Goal: Answer question/provide support

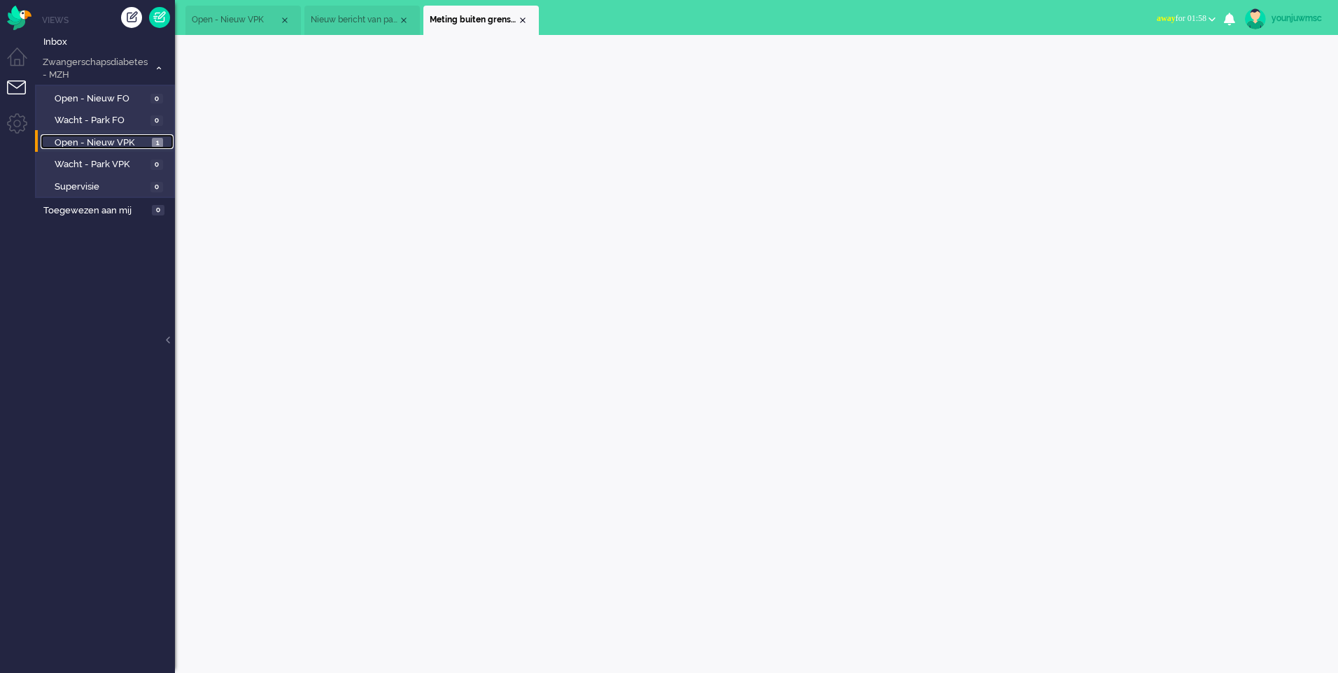
click at [92, 141] on span "Open - Nieuw VPK" at bounding box center [102, 142] width 94 height 13
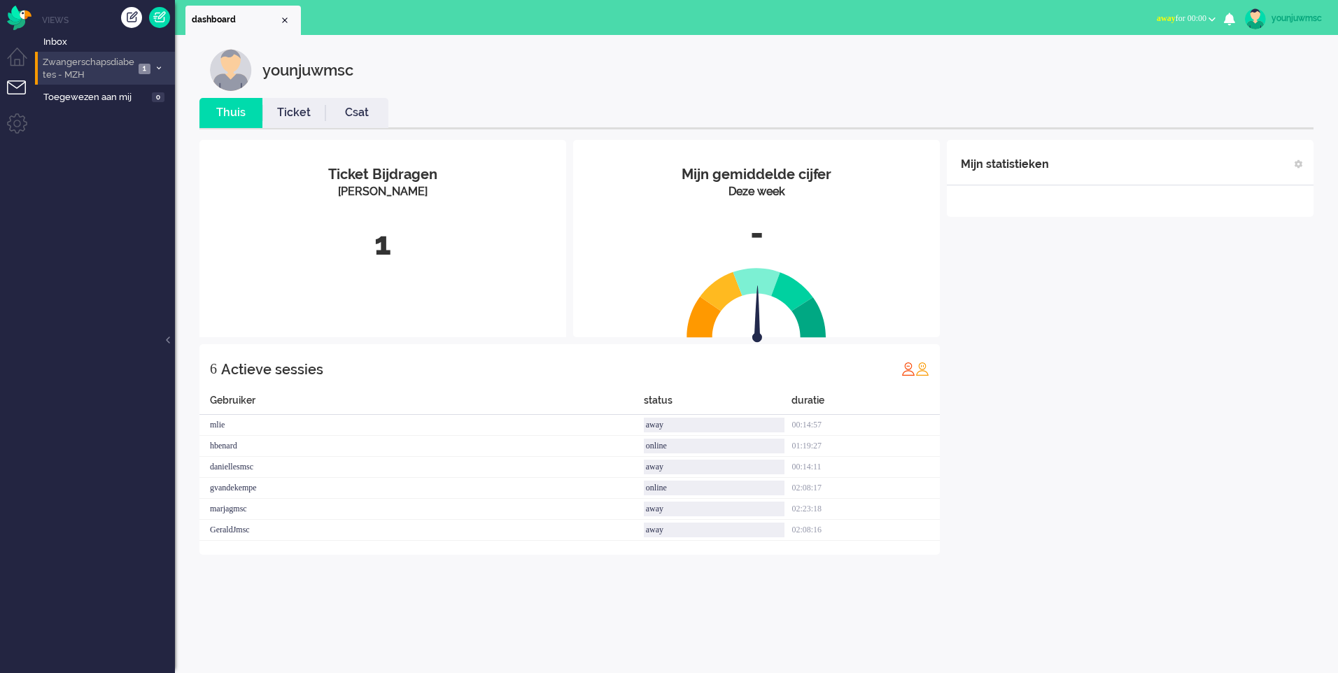
click at [56, 75] on span "Zwangerschapsdiabetes - MZH" at bounding box center [88, 69] width 94 height 26
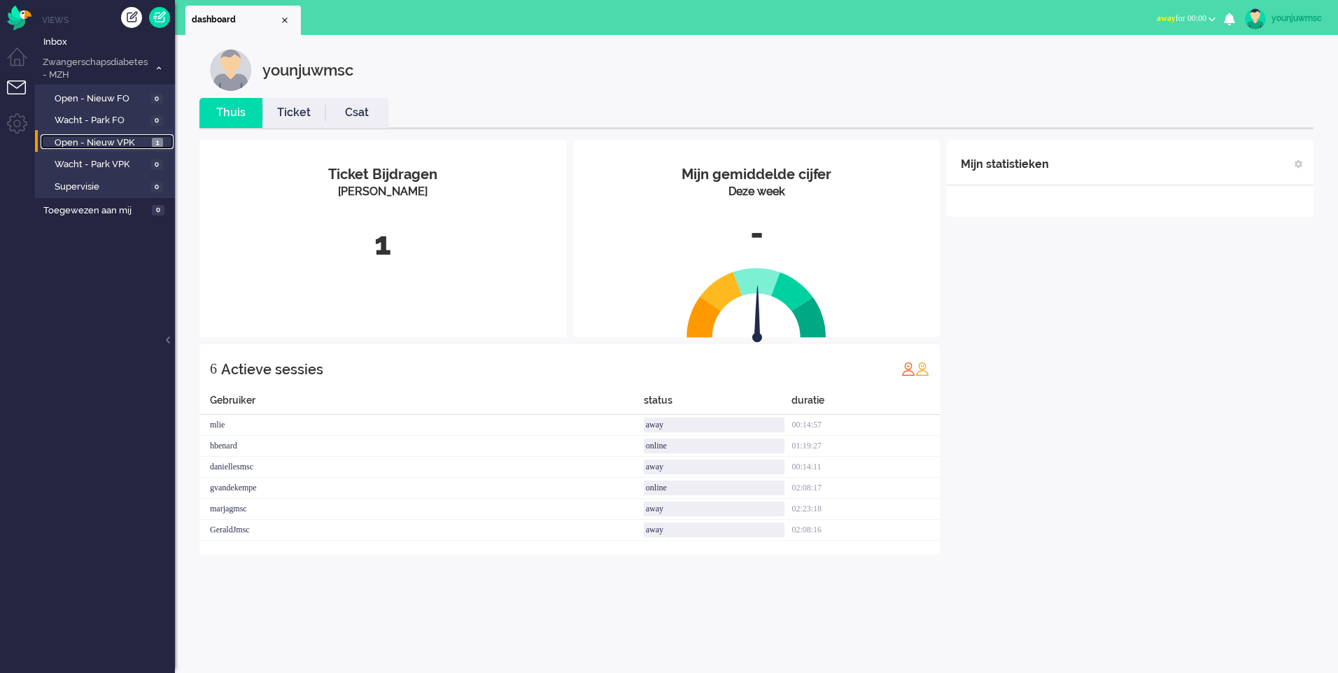
click at [111, 146] on span "Open - Nieuw VPK" at bounding box center [102, 142] width 94 height 13
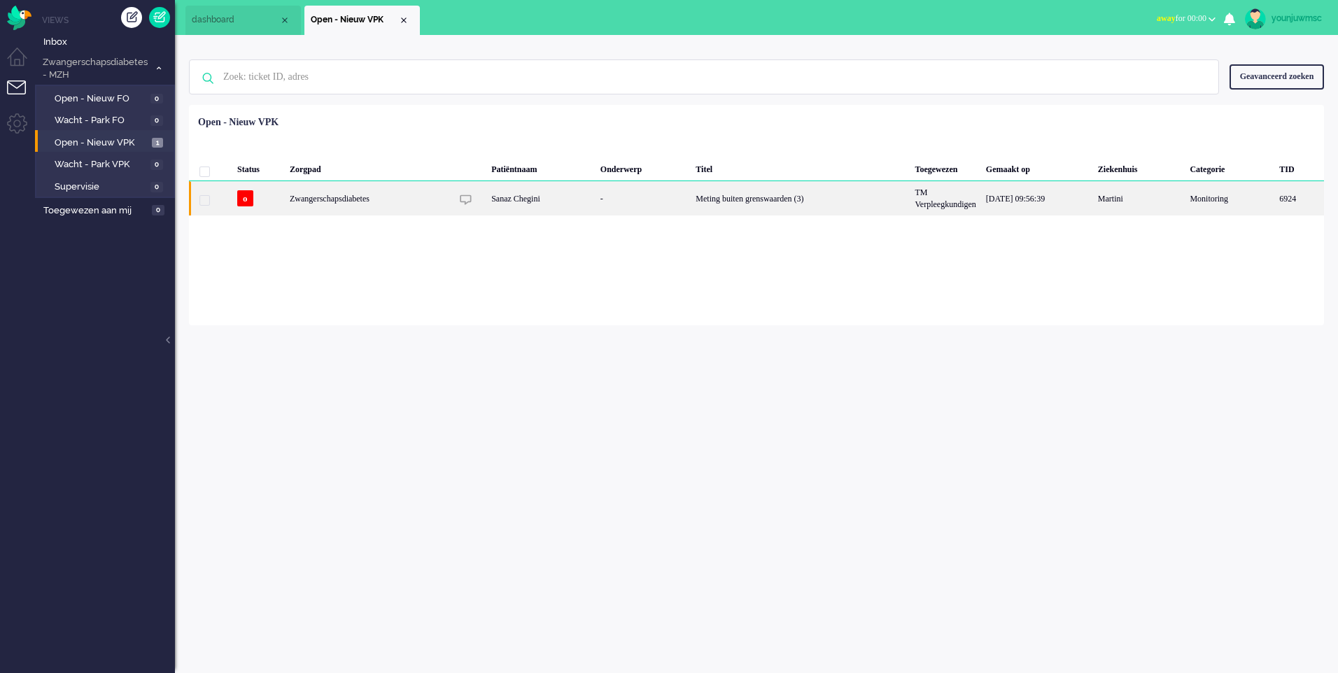
click at [732, 202] on div "Meting buiten grenswaarden (3)" at bounding box center [800, 198] width 219 height 34
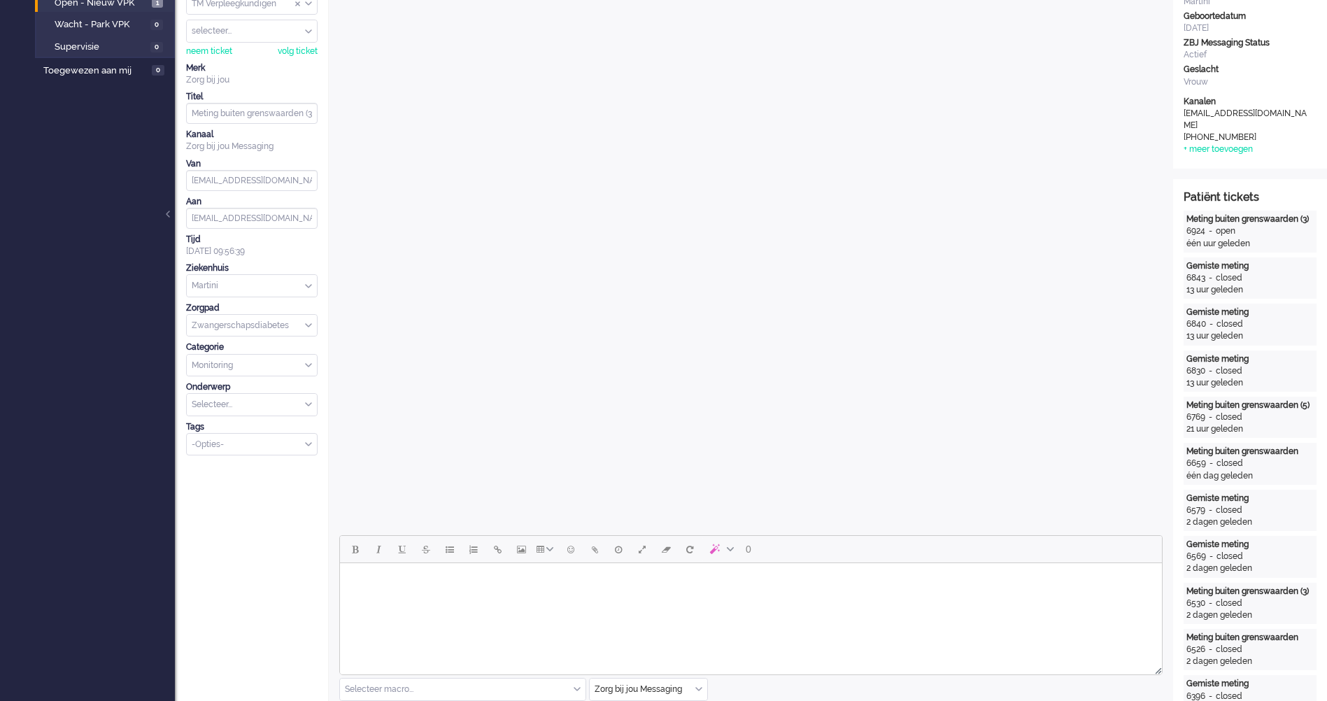
scroll to position [350, 0]
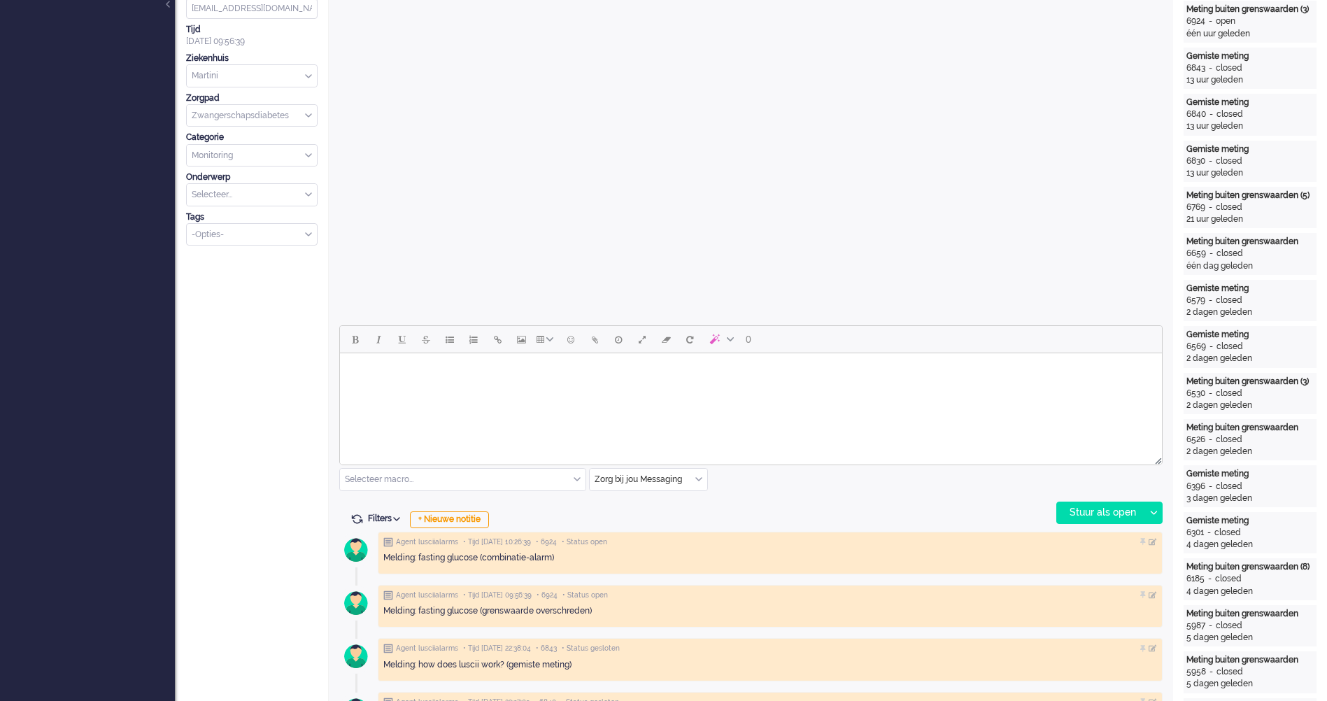
click at [547, 389] on html at bounding box center [751, 371] width 822 height 36
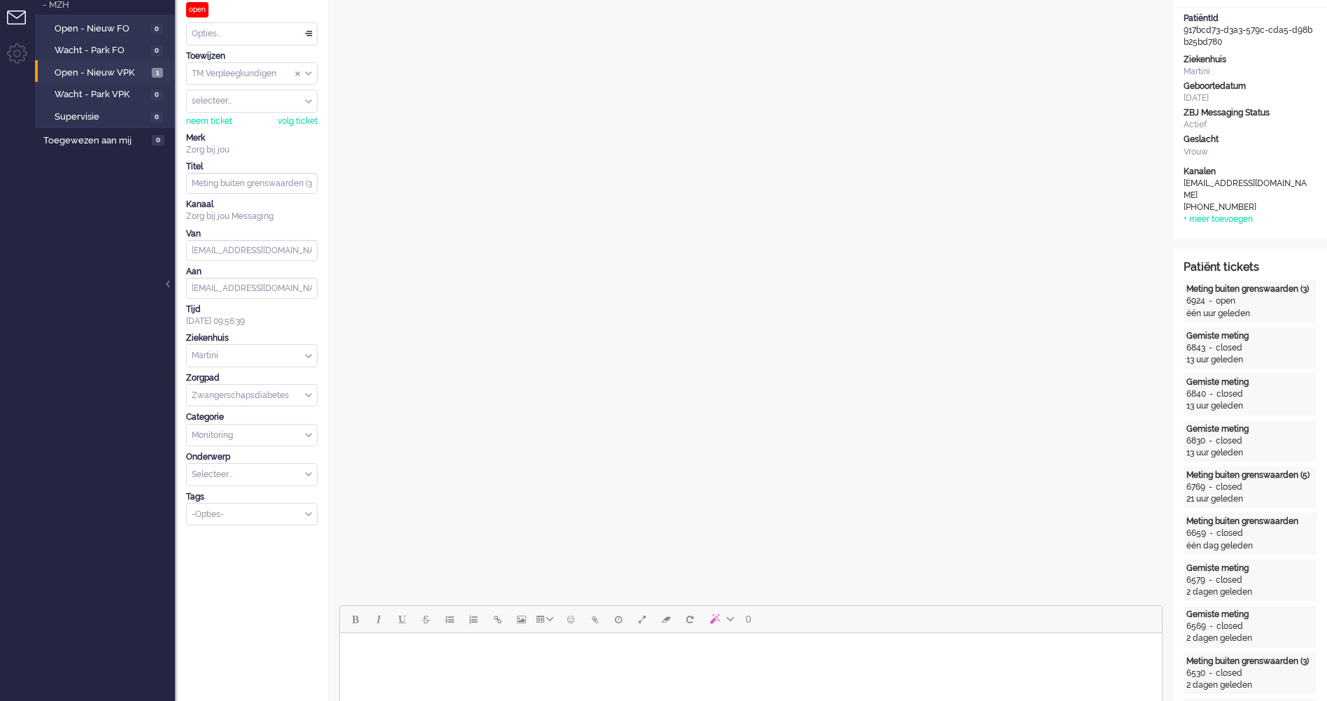
click at [394, 658] on body "Rich Text Area. Press ALT-0 for help." at bounding box center [751, 651] width 811 height 24
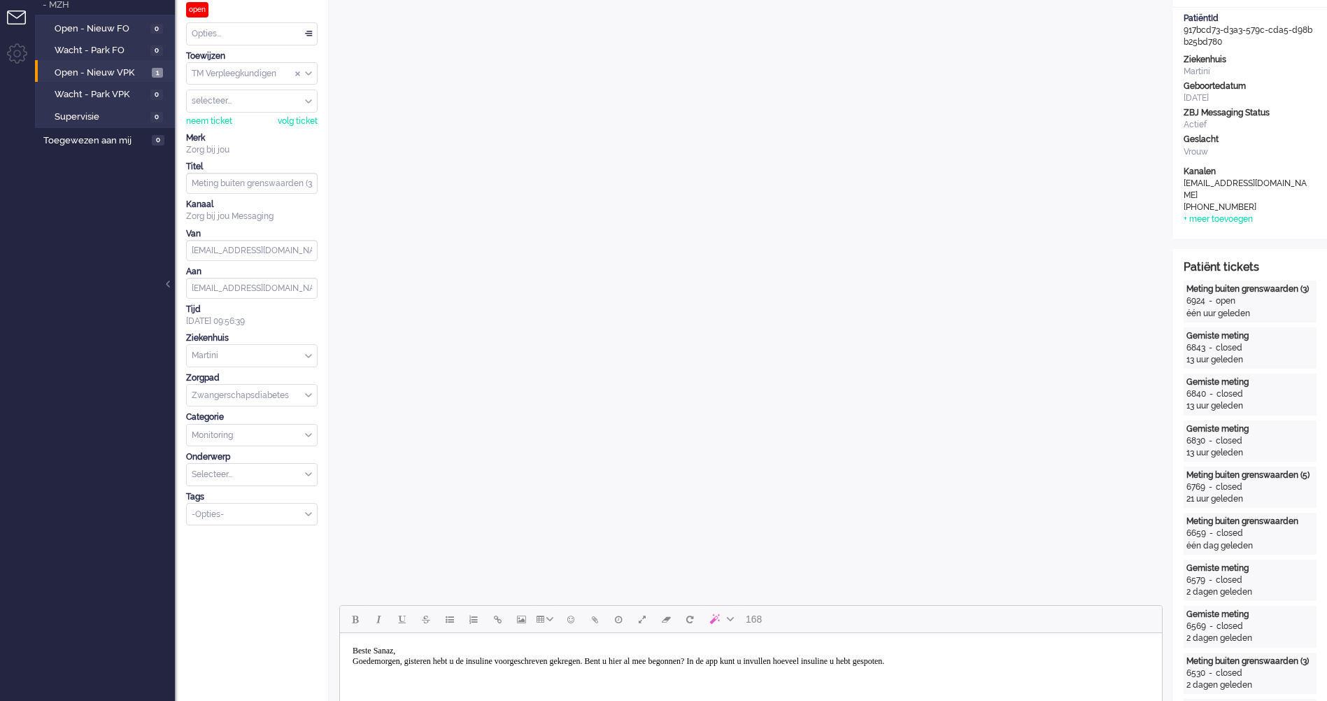
click at [420, 665] on body "Beste Sanaz, Goedemorgen, gisteren hebt u de insuline voorgeschreven gekregen. …" at bounding box center [751, 656] width 811 height 35
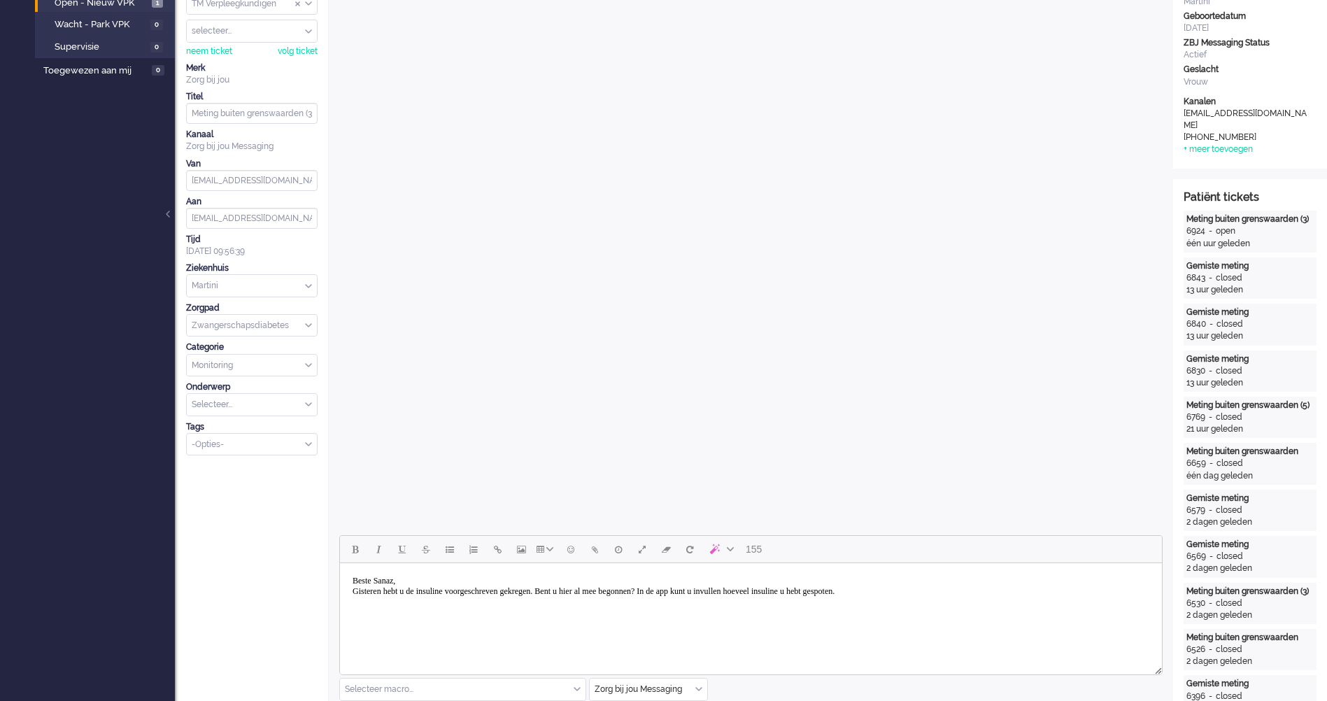
scroll to position [350, 0]
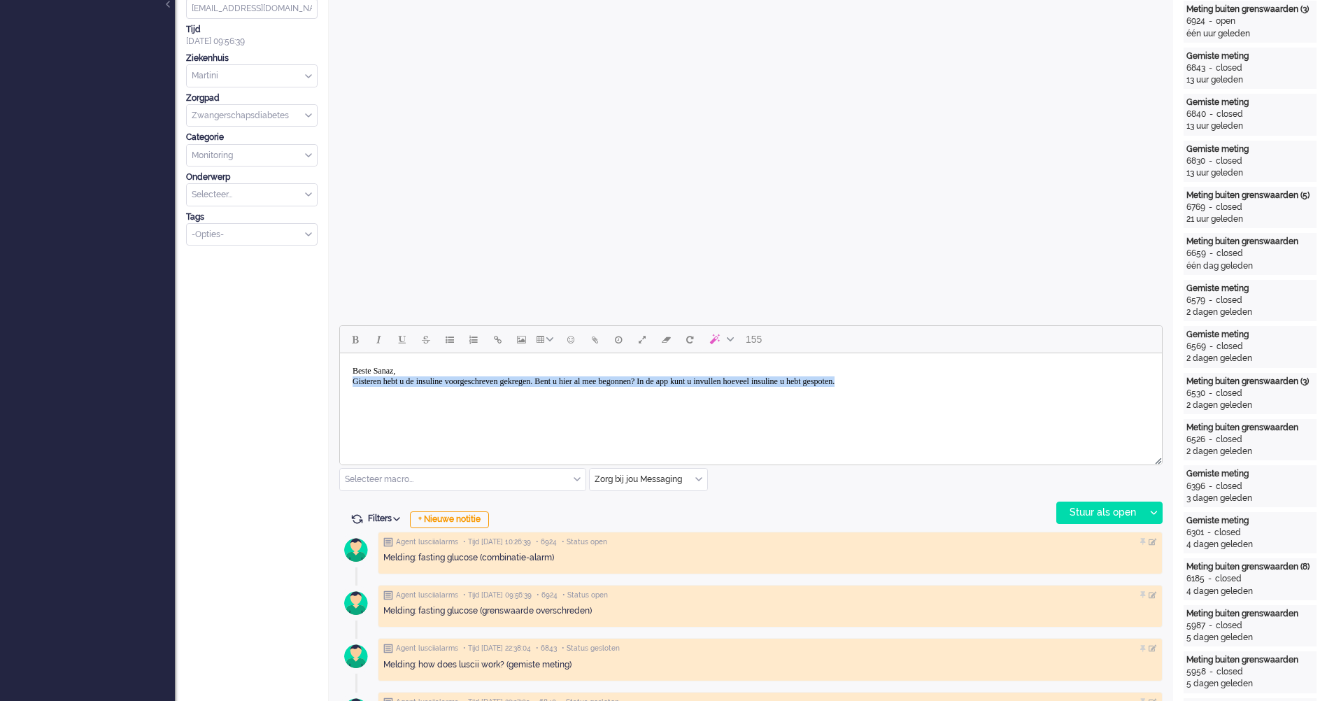
drag, startPoint x: 992, startPoint y: 382, endPoint x: 355, endPoint y: 383, distance: 636.0
click at [355, 383] on body "Beste Sanaz, Gisteren hebt u de insuline voorgeschreven gekregen. Bent u hier a…" at bounding box center [751, 376] width 811 height 35
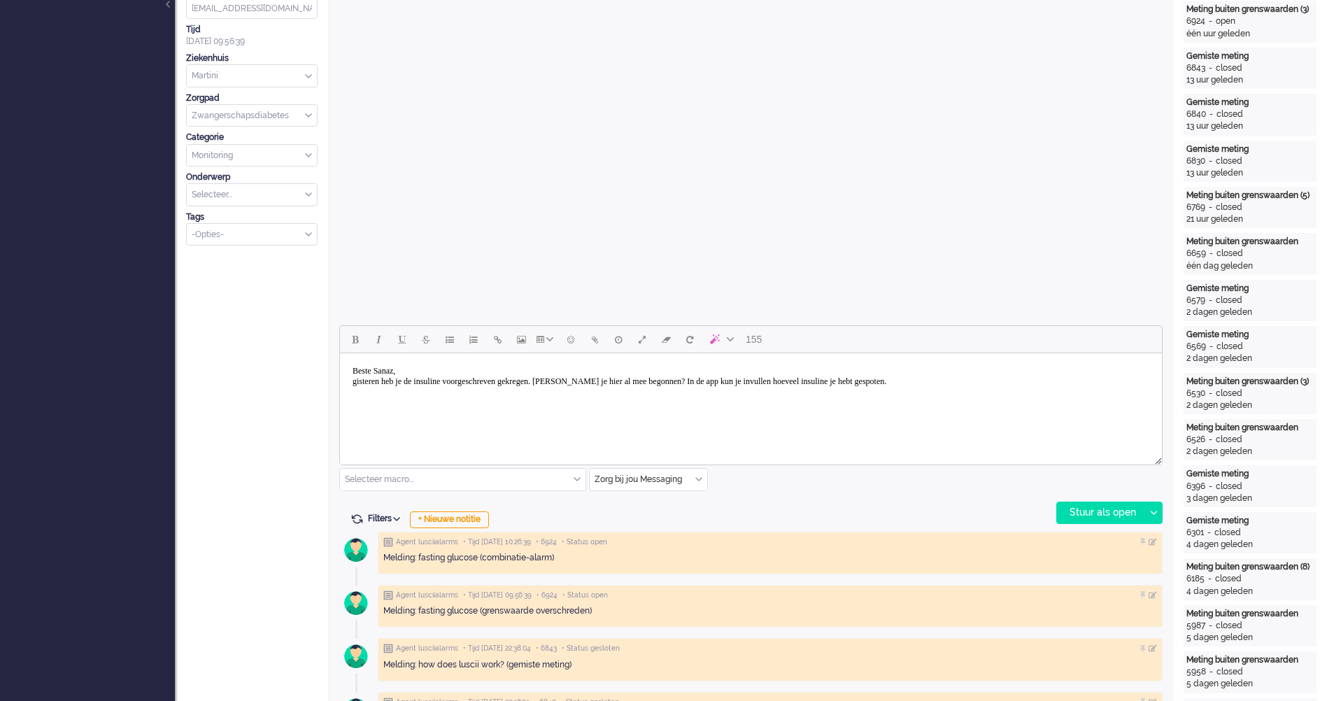
click at [355, 381] on body "Beste Sanaz, gisteren heb je de insuline voorgeschreven gekregen. [PERSON_NAME]…" at bounding box center [751, 376] width 811 height 35
click at [886, 468] on div "172" at bounding box center [751, 396] width 824 height 143
click at [1040, 400] on html "Beste Sanaz, Gisteren heb je de insuline voorgeschreven gekregen. [PERSON_NAME]…" at bounding box center [751, 376] width 822 height 46
click at [1110, 400] on html "Beste Sanaz, Gisteren heb je de insuline voorgeschreven gekregen. [PERSON_NAME]…" at bounding box center [751, 376] width 822 height 46
click at [1089, 381] on body "Beste Sanaz, Gisteren heb je de insuline voorgeschreven gekregen. [PERSON_NAME]…" at bounding box center [751, 376] width 811 height 35
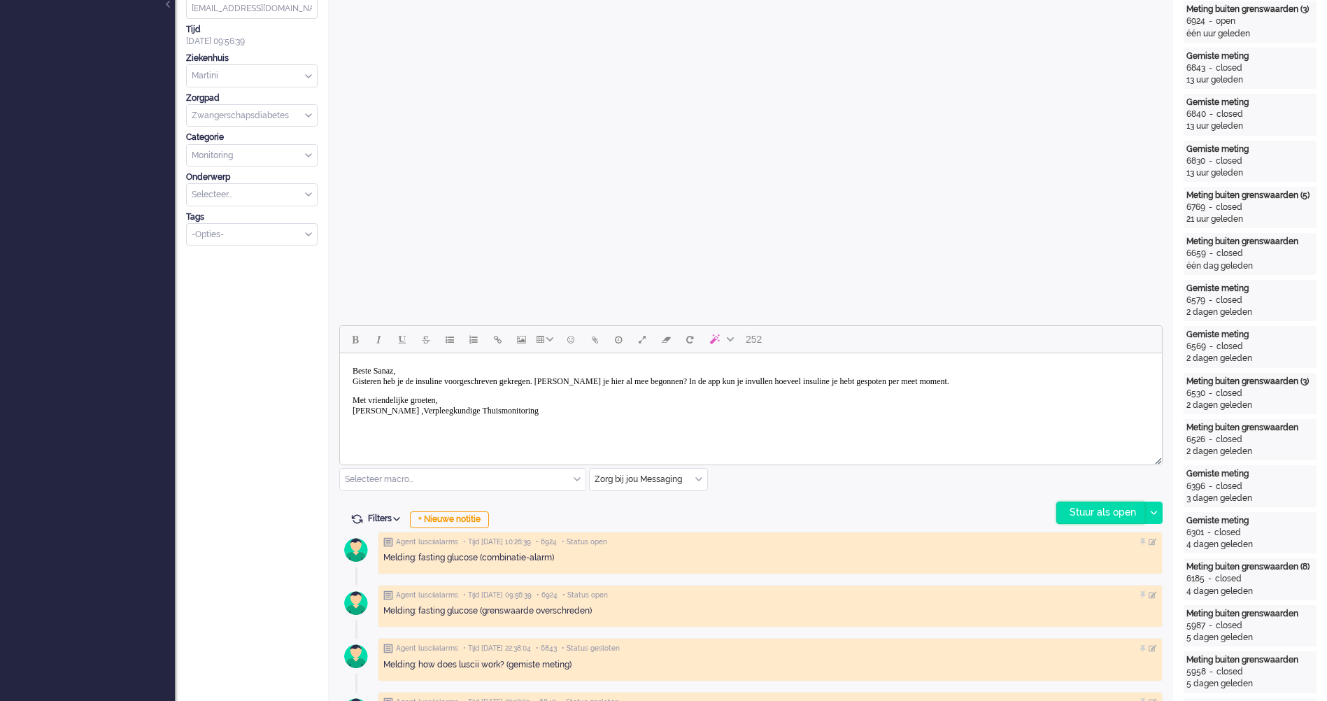
click at [1107, 512] on div "Stuur als open" at bounding box center [1100, 512] width 87 height 21
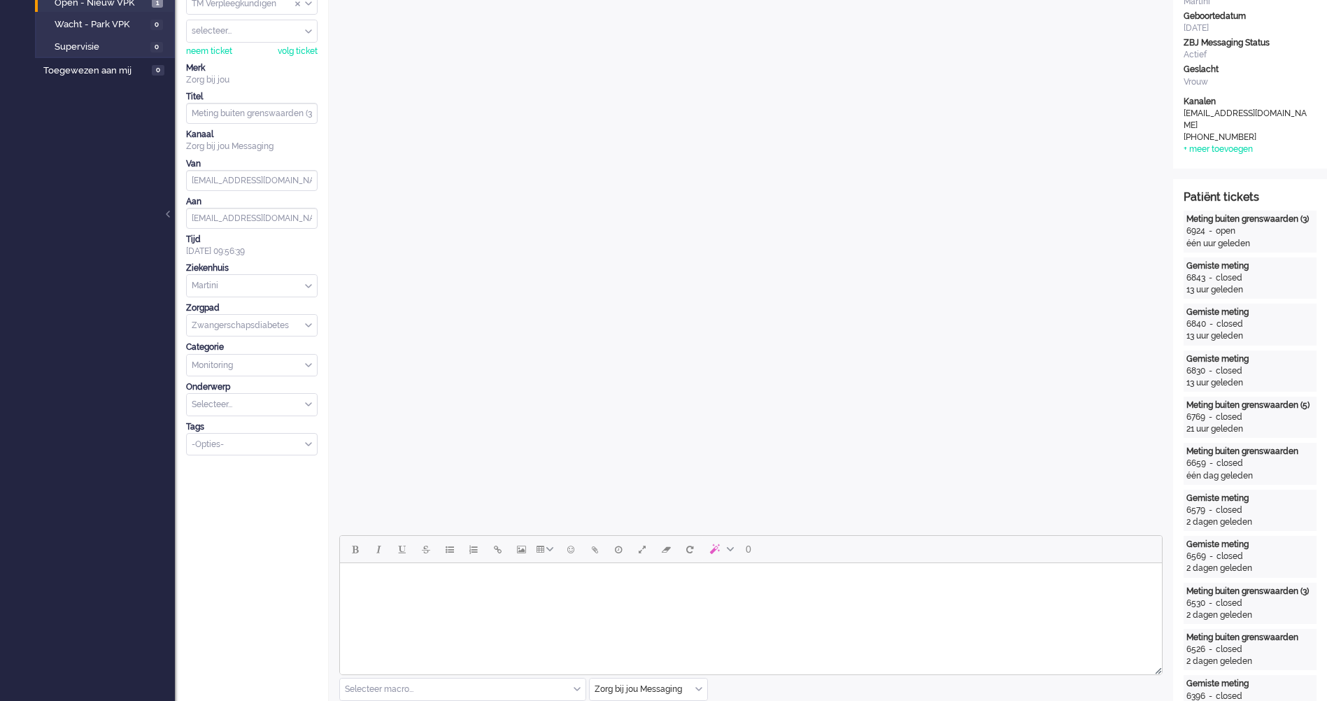
scroll to position [420, 0]
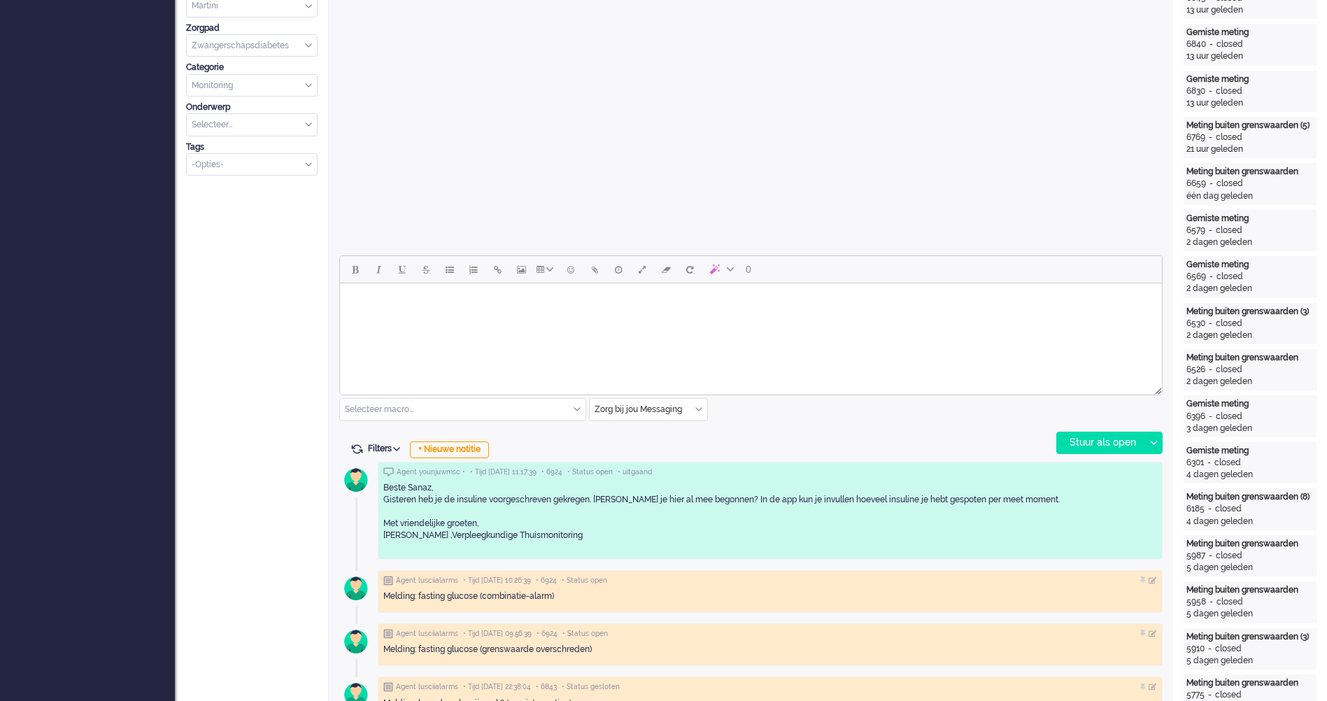
click at [450, 319] on html at bounding box center [751, 301] width 822 height 36
click at [445, 319] on html at bounding box center [751, 301] width 822 height 36
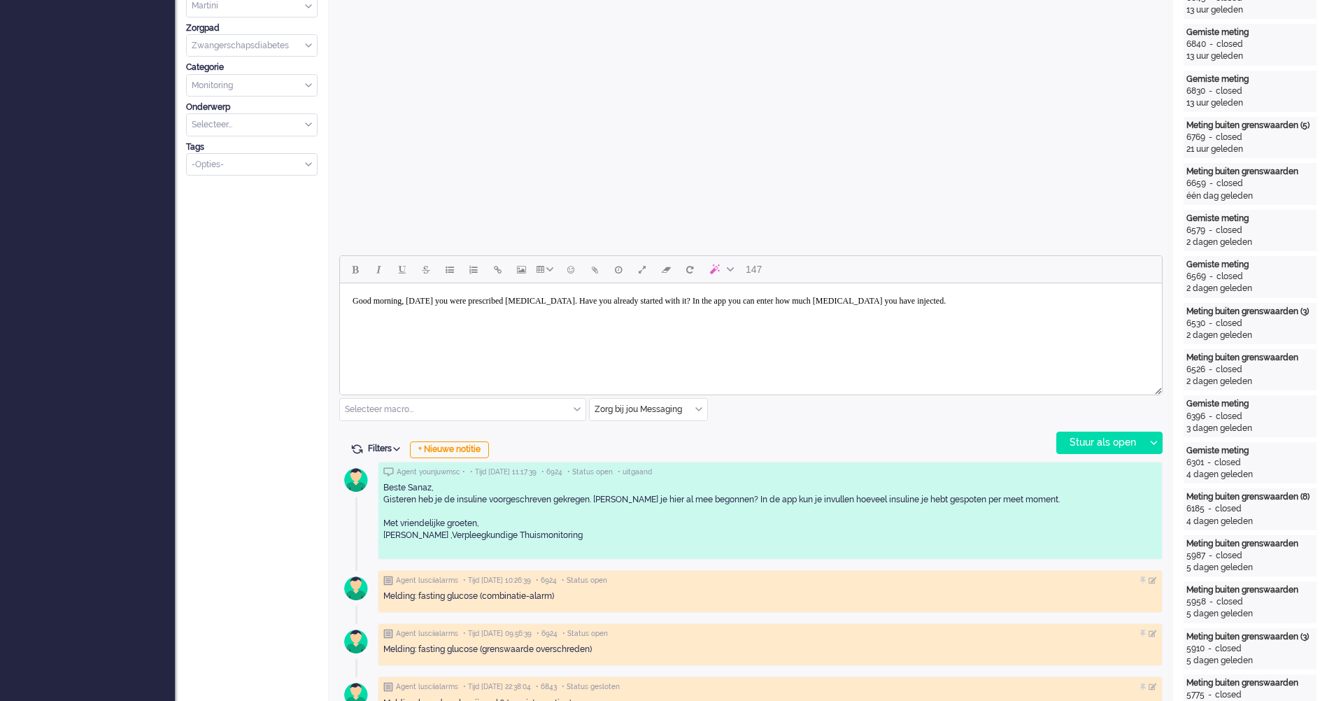
click at [424, 301] on body "Good morning, [DATE] you were prescribed [MEDICAL_DATA]. Have you already start…" at bounding box center [751, 301] width 811 height 24
click at [417, 300] on body "Good morning, [DATE] you were prescribed [MEDICAL_DATA]. Have you already start…" at bounding box center [751, 301] width 811 height 24
click at [809, 317] on html "Good morning, [DATE] you were prescribed [MEDICAL_DATA]. Have you already start…" at bounding box center [751, 301] width 822 height 36
click at [848, 307] on body "Good morning, [DATE] you were prescribed [MEDICAL_DATA]. Have you already start…" at bounding box center [751, 301] width 811 height 24
click at [901, 306] on body "Good morning, [DATE] you were prescribed [MEDICAL_DATA]. Have you already start…" at bounding box center [751, 301] width 811 height 24
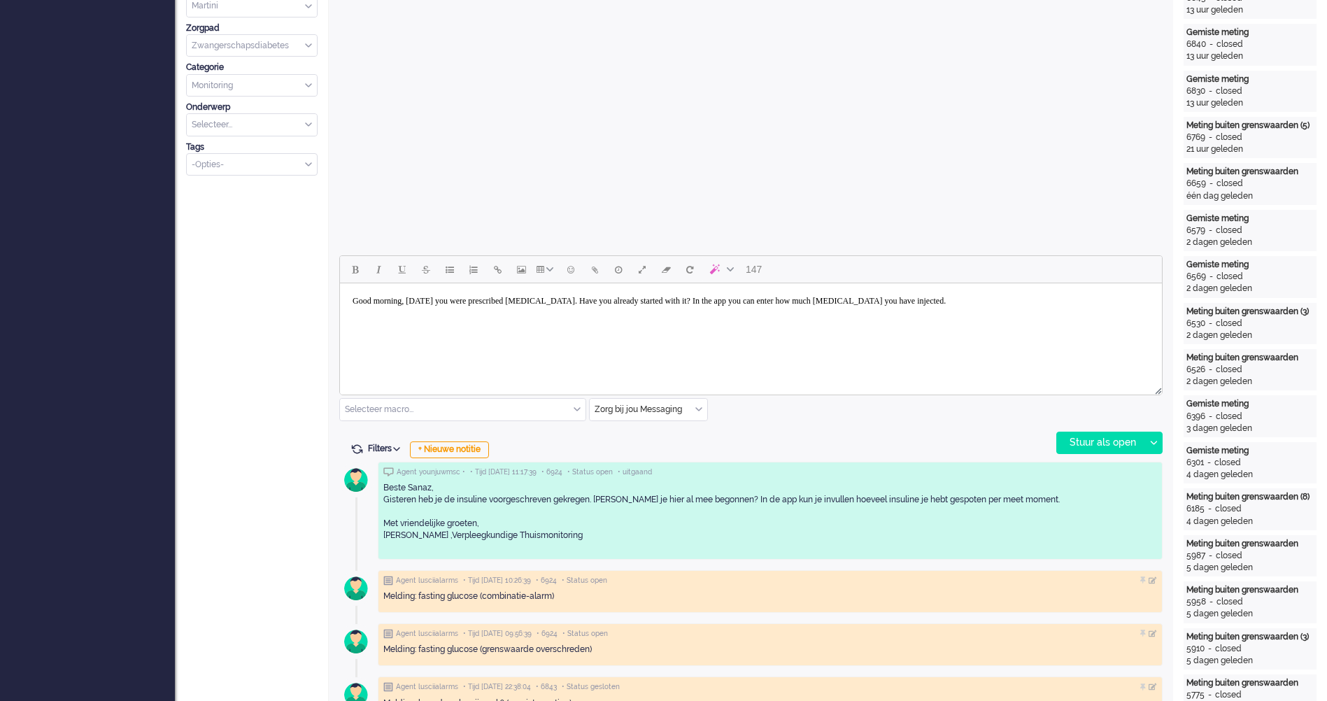
click at [964, 313] on body "Good morning, [DATE] you were prescribed [MEDICAL_DATA]. Have you already start…" at bounding box center [751, 301] width 811 height 24
click at [1001, 313] on body "Good morning, [DATE] you were prescribed [MEDICAL_DATA]. Have you already start…" at bounding box center [751, 301] width 811 height 24
click at [989, 301] on body "Good morning, [DATE] you were prescribed [MEDICAL_DATA]. Have you already start…" at bounding box center [751, 301] width 811 height 24
click at [972, 319] on html "Good morning, [DATE] you were prescribed [MEDICAL_DATA]. Have you already start…" at bounding box center [751, 301] width 822 height 36
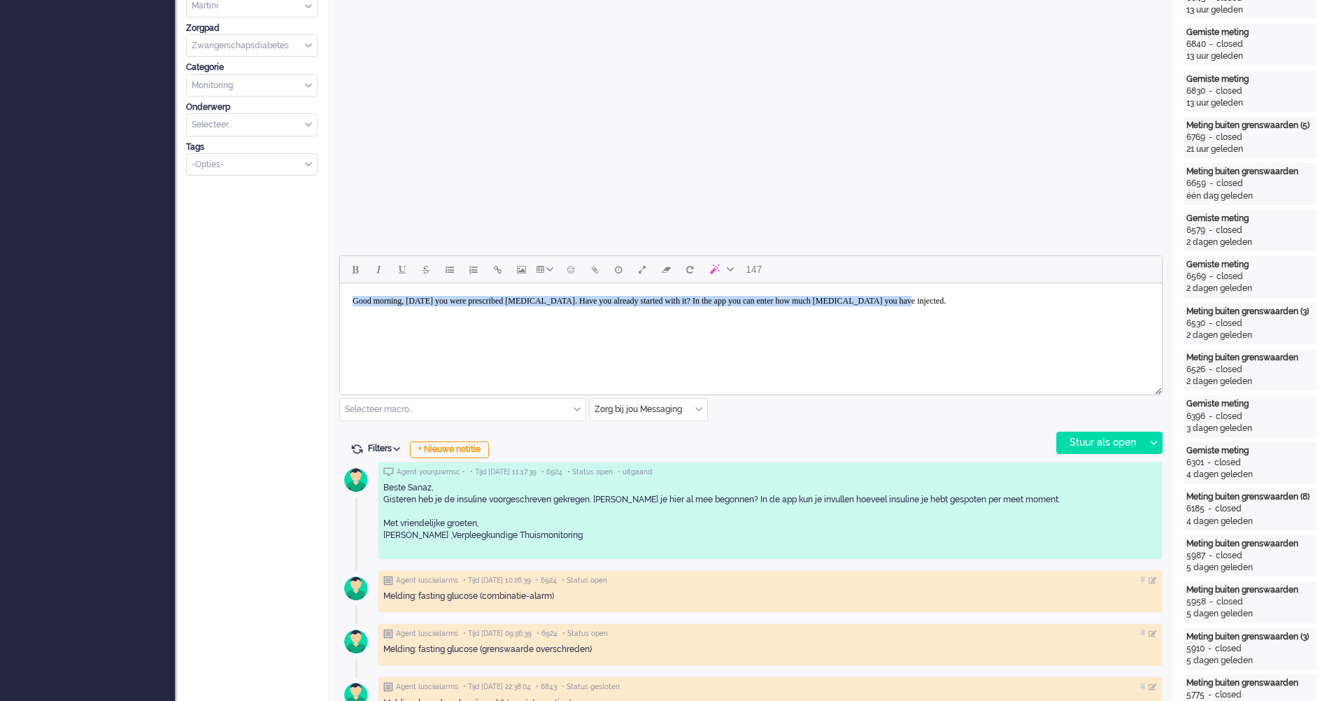
drag, startPoint x: 1043, startPoint y: 307, endPoint x: 194, endPoint y: 274, distance: 849.4
click at [340, 283] on html "Good morning, [DATE] you were prescribed [MEDICAL_DATA]. Have you already start…" at bounding box center [751, 301] width 822 height 36
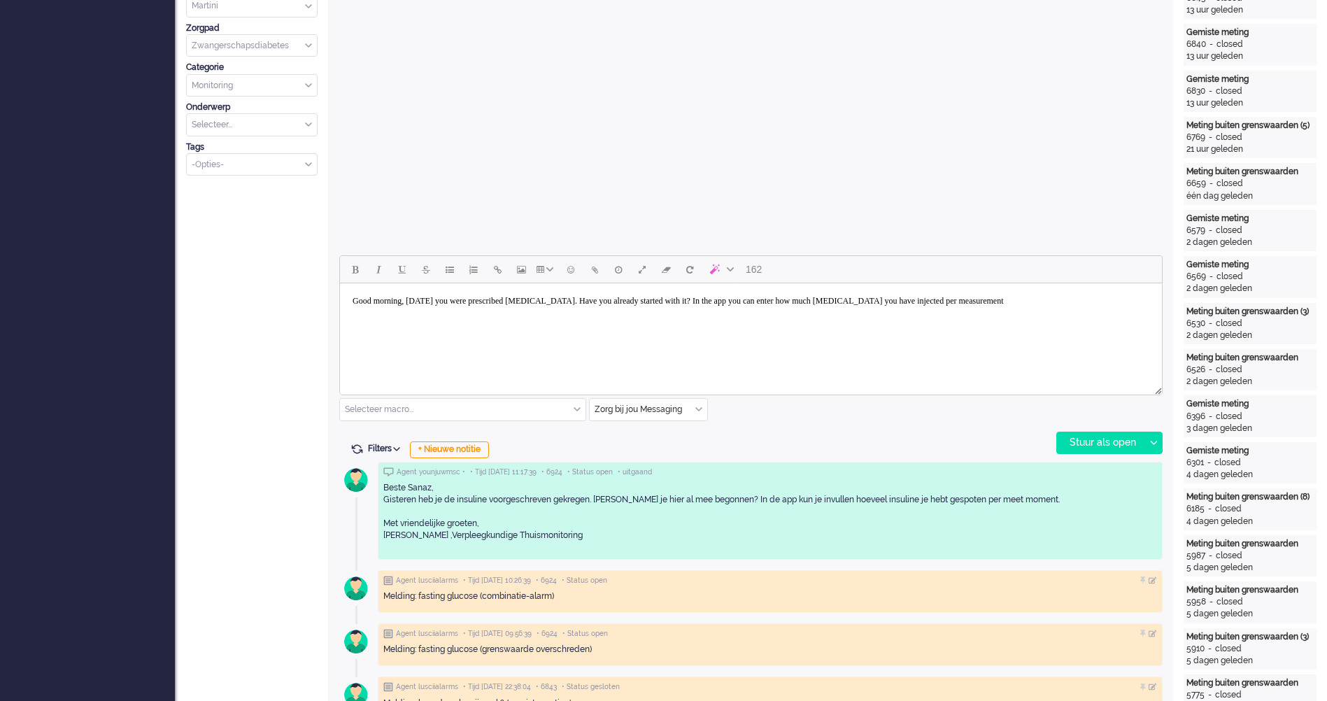
click at [481, 319] on html "Good morning, [DATE] you were prescribed [MEDICAL_DATA]. Have you already start…" at bounding box center [751, 301] width 822 height 36
click at [1081, 319] on html "Good morning, [DATE] you were prescribed [MEDICAL_DATA]. Have you already start…" at bounding box center [751, 301] width 822 height 36
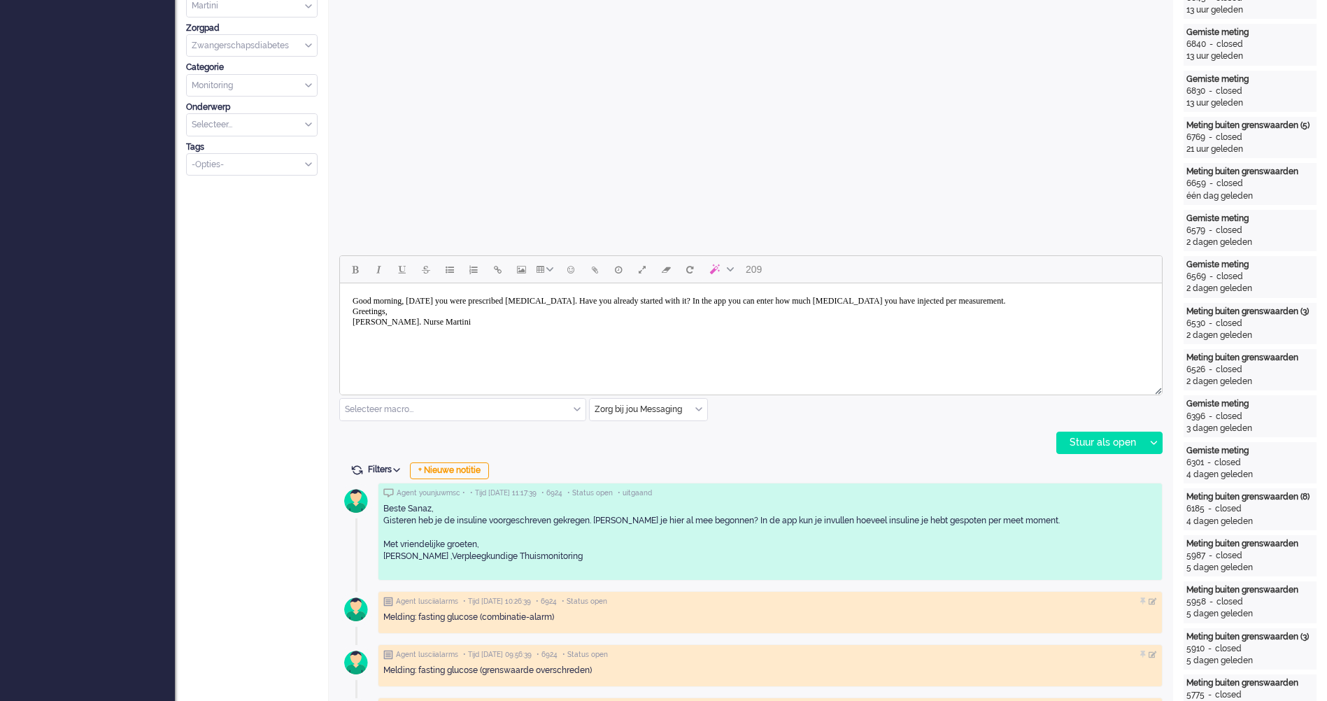
scroll to position [350, 0]
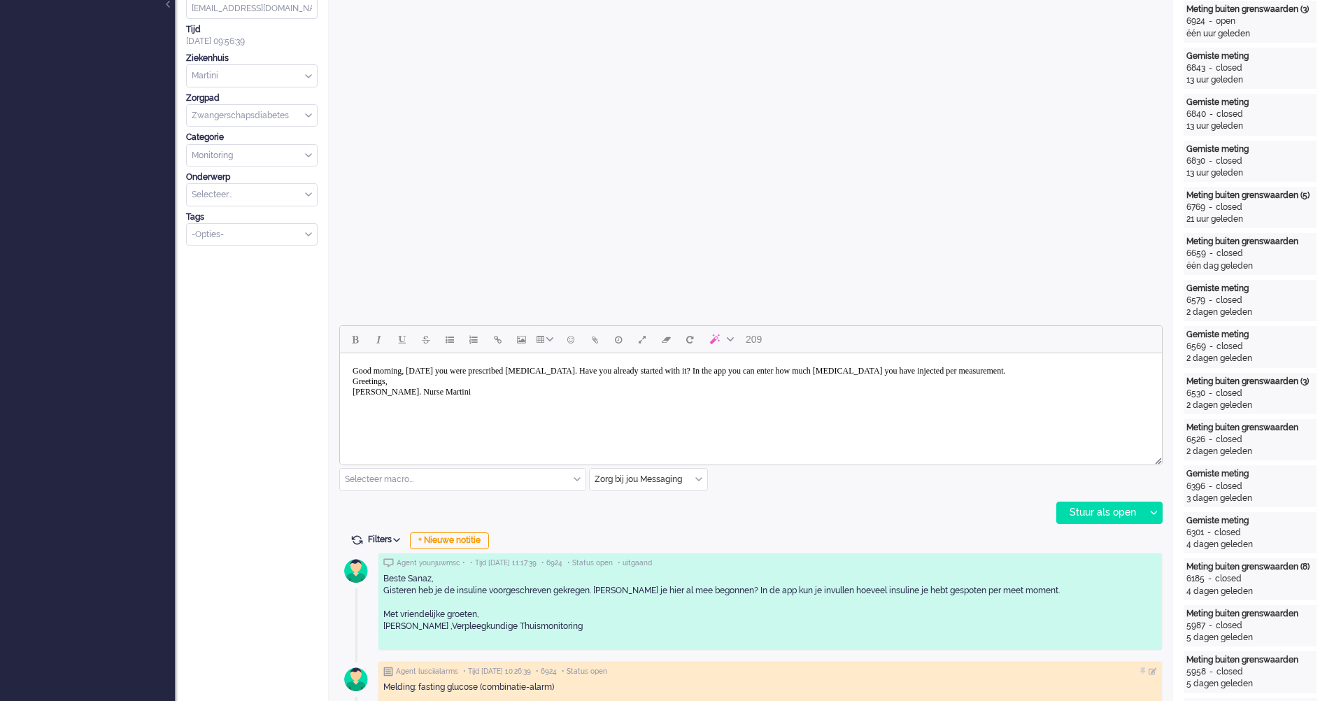
click at [1011, 374] on body "Good morning, [DATE] you were prescribed [MEDICAL_DATA]. Have you already start…" at bounding box center [751, 381] width 811 height 45
click at [1008, 372] on body "Good morning, [DATE] you were prescribed [MEDICAL_DATA]. Have you already start…" at bounding box center [751, 381] width 811 height 45
click at [1094, 381] on body "Good morning, [DATE] you were prescribed [MEDICAL_DATA]. Have you already start…" at bounding box center [751, 381] width 811 height 45
drag, startPoint x: 1064, startPoint y: 374, endPoint x: 991, endPoint y: 371, distance: 73.6
click at [991, 371] on body "Good morning, [DATE] you were prescribed [MEDICAL_DATA]. Have you already start…" at bounding box center [751, 381] width 811 height 45
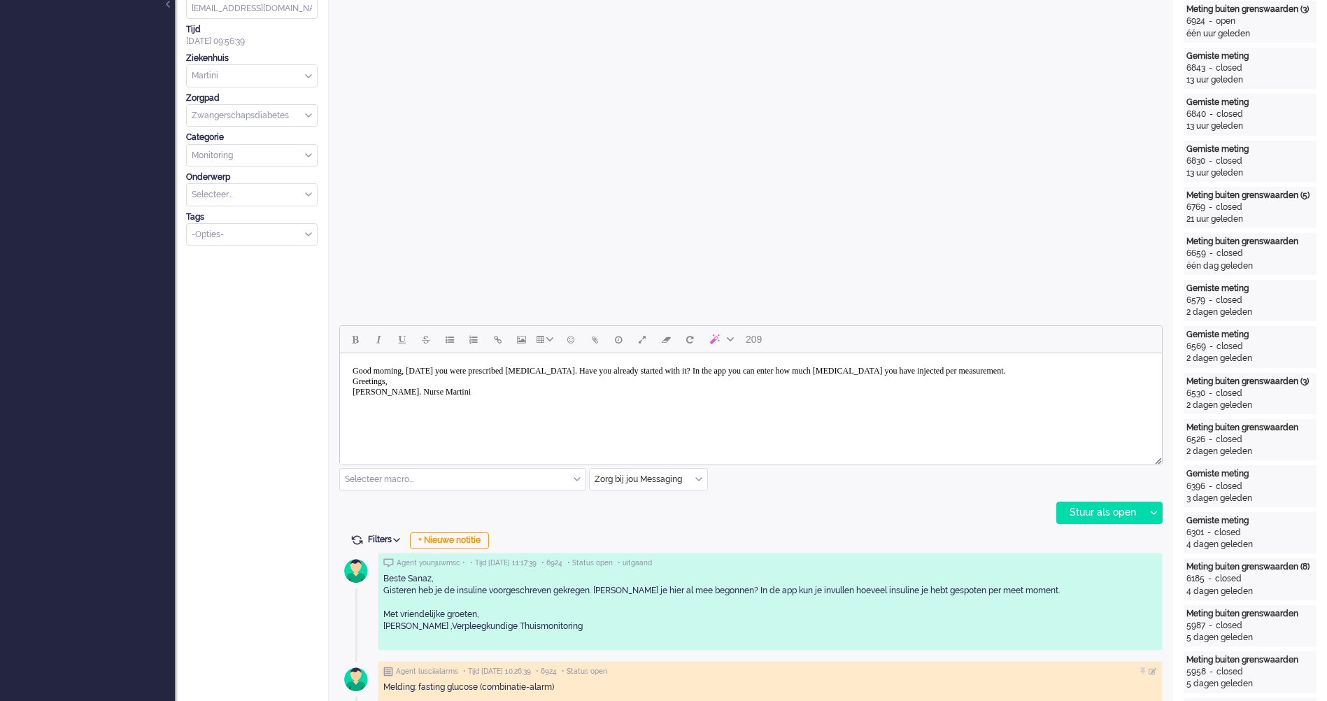
click at [1010, 410] on html "Good morning, [DATE] you were prescribed [MEDICAL_DATA]. Have you already start…" at bounding box center [751, 381] width 822 height 57
click at [992, 376] on body "Good morning, [DATE] you were prescribed [MEDICAL_DATA]. Have you already start…" at bounding box center [751, 381] width 811 height 45
click at [1094, 512] on div "Stuur als open" at bounding box center [1100, 512] width 87 height 21
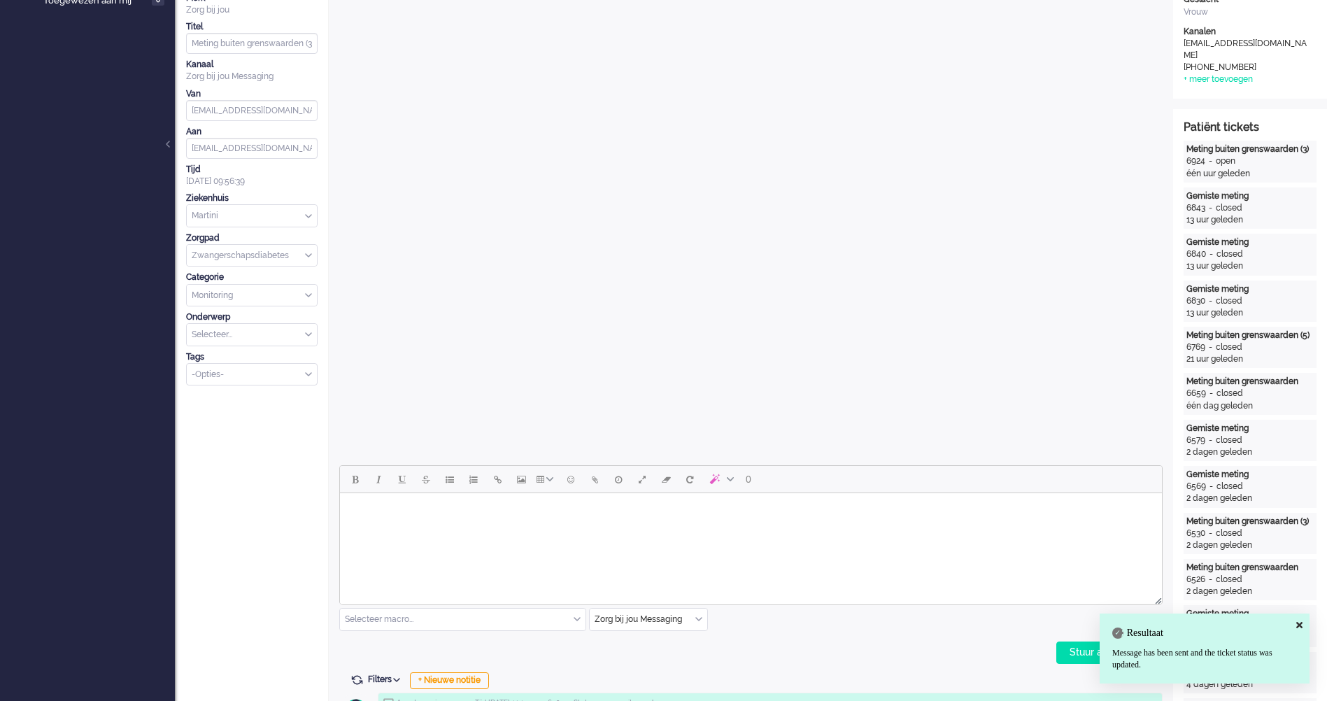
scroll to position [0, 0]
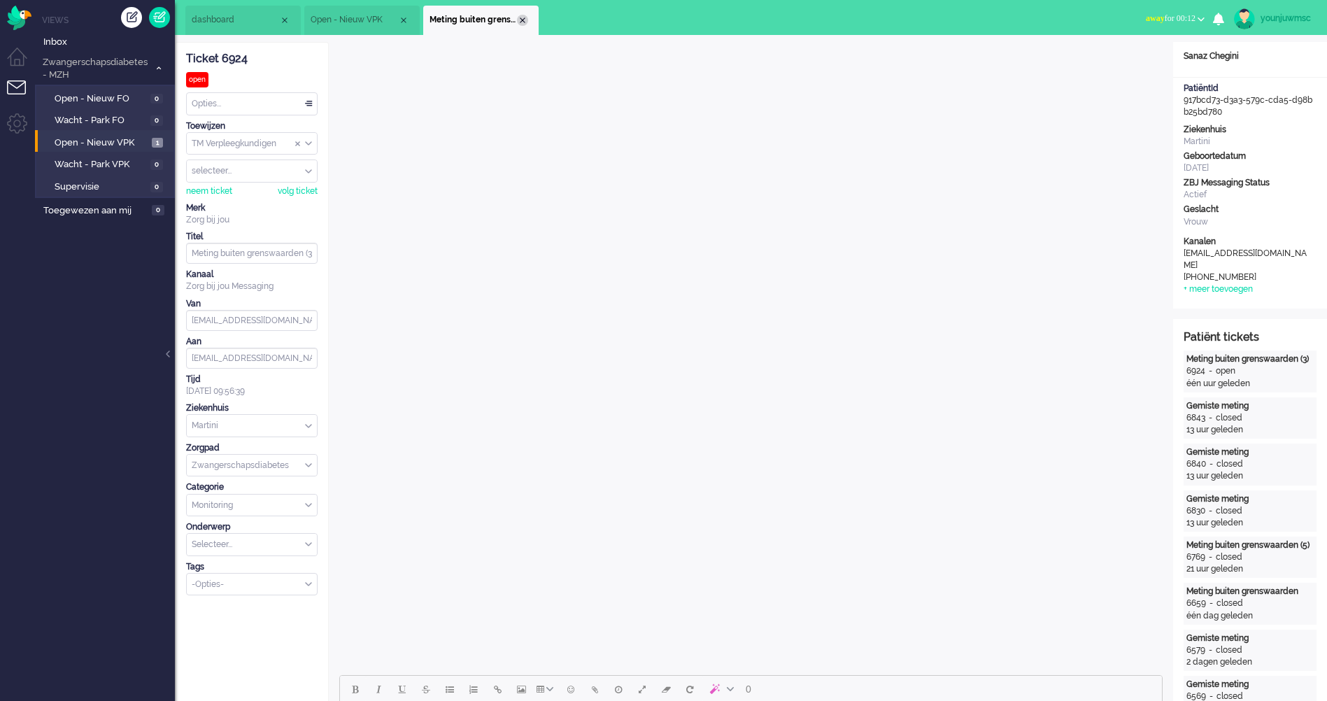
click at [521, 18] on div "Close tab" at bounding box center [522, 20] width 11 height 11
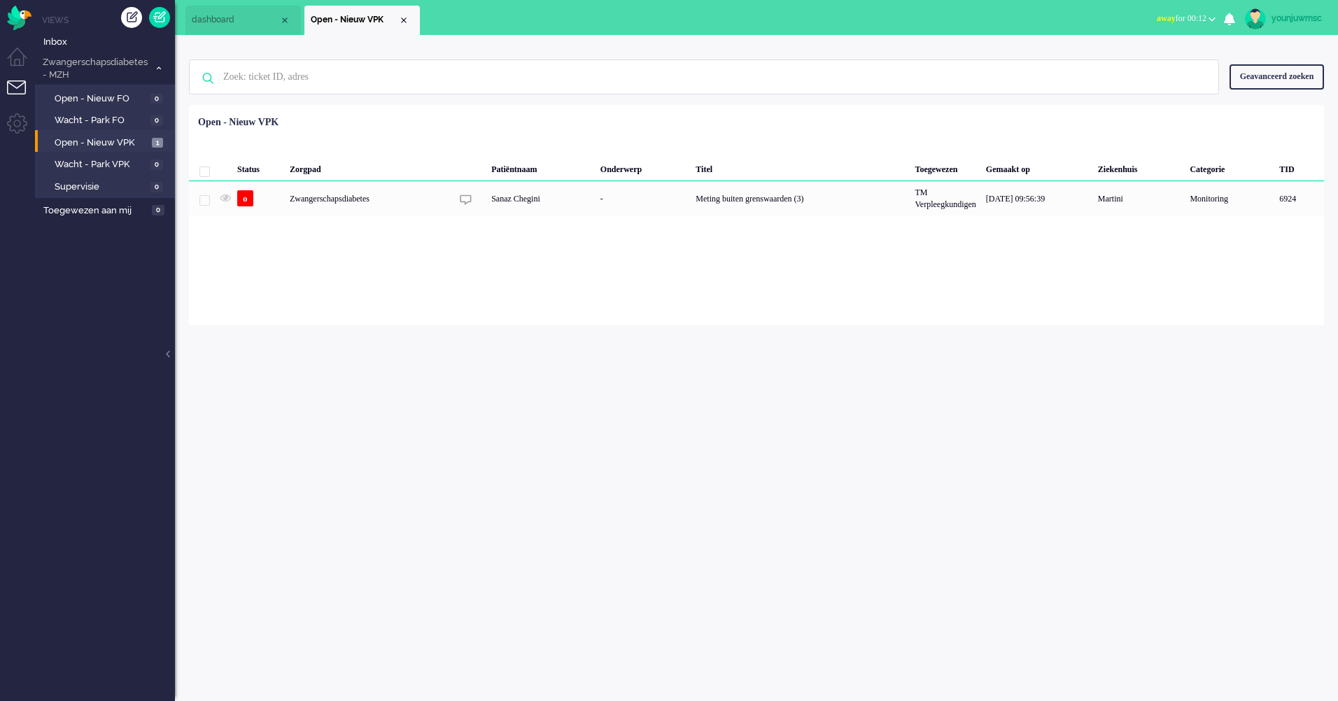
click at [409, 27] on li "Open - Nieuw VPK" at bounding box center [361, 20] width 115 height 29
click at [115, 140] on span "Open - Nieuw VPK" at bounding box center [102, 142] width 94 height 13
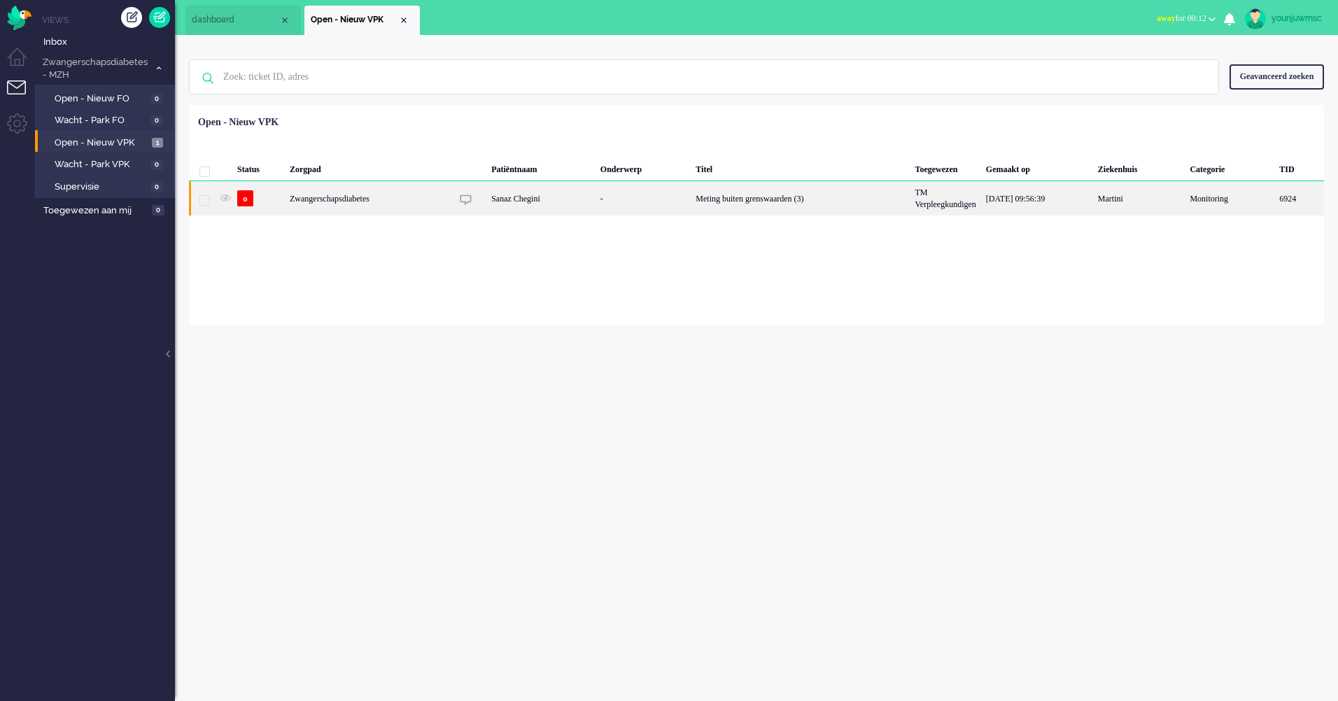
click at [731, 192] on div "Meting buiten grenswaarden (3)" at bounding box center [800, 198] width 219 height 34
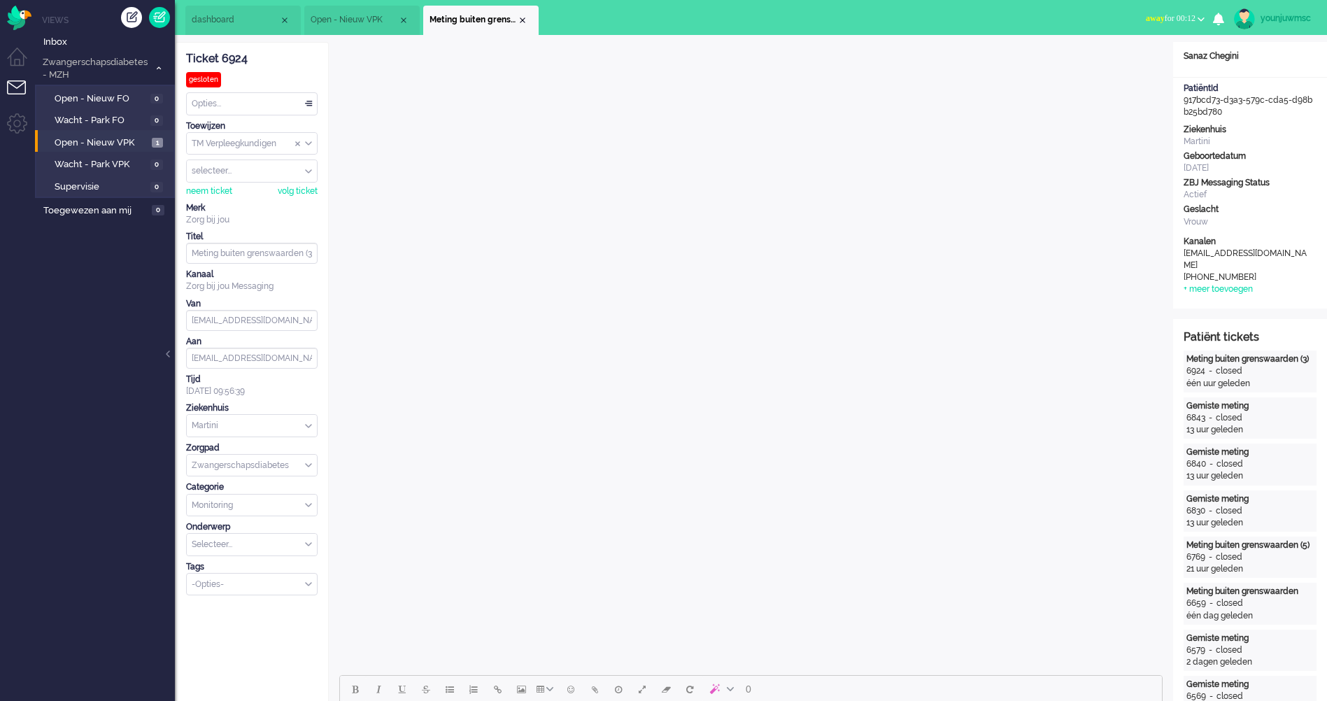
click at [238, 112] on div "Opties..." at bounding box center [252, 104] width 130 height 22
click at [262, 111] on div "Opties..." at bounding box center [252, 104] width 130 height 22
click at [224, 109] on div "Opties..." at bounding box center [252, 104] width 130 height 22
click at [218, 202] on span "Opgelost" at bounding box center [210, 203] width 35 height 12
